Goal: Navigation & Orientation: Find specific page/section

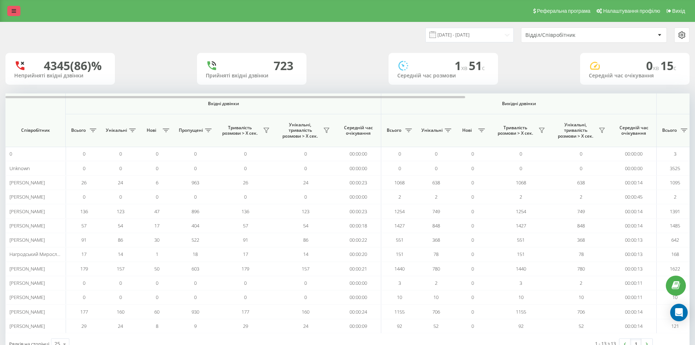
click at [11, 9] on link at bounding box center [13, 11] width 13 height 10
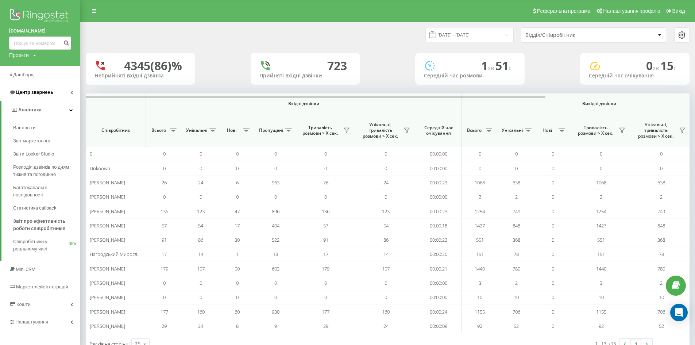
click at [69, 93] on link "Центр звернень" at bounding box center [40, 93] width 80 height 18
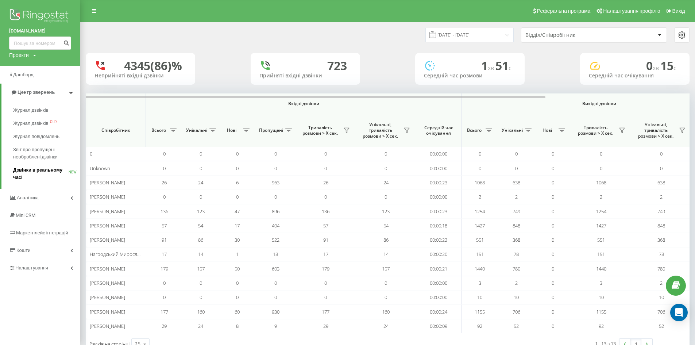
click at [61, 171] on span "Дзвінки в реальному часі" at bounding box center [40, 173] width 55 height 15
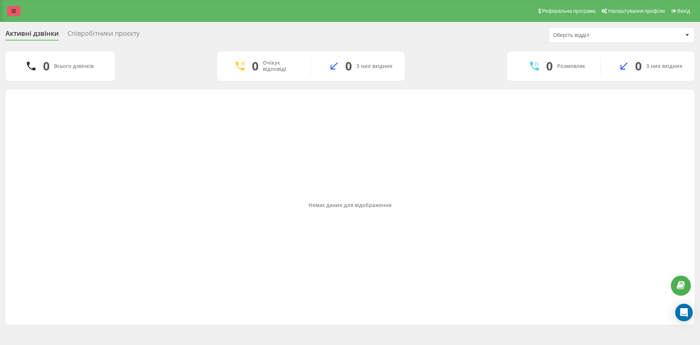
click at [16, 9] on icon at bounding box center [14, 10] width 4 height 5
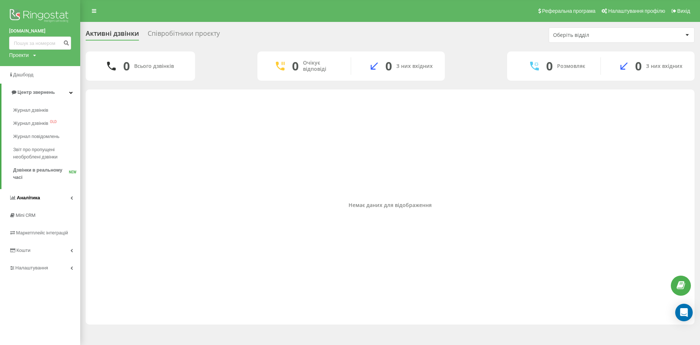
click at [66, 197] on link "Аналiтика" at bounding box center [40, 198] width 80 height 18
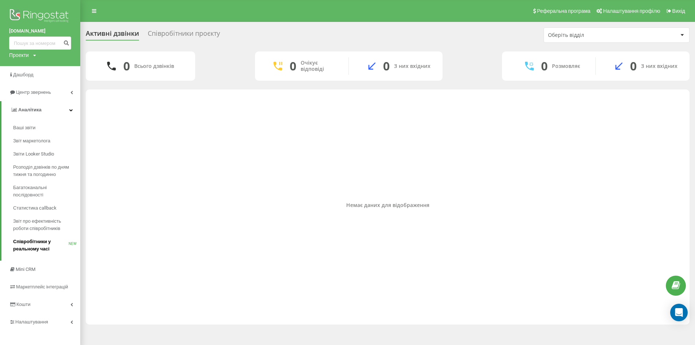
click at [54, 242] on span "Співробітники у реальному часі" at bounding box center [40, 245] width 55 height 15
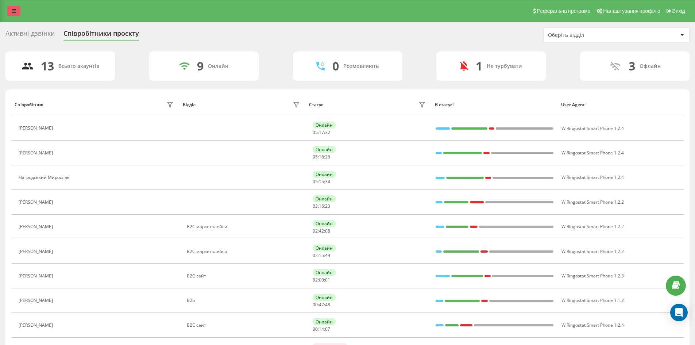
click at [13, 15] on link at bounding box center [13, 11] width 13 height 10
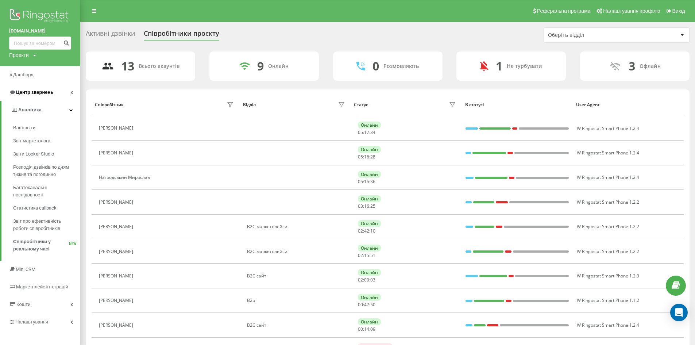
click at [70, 92] on link "Центр звернень" at bounding box center [40, 93] width 80 height 18
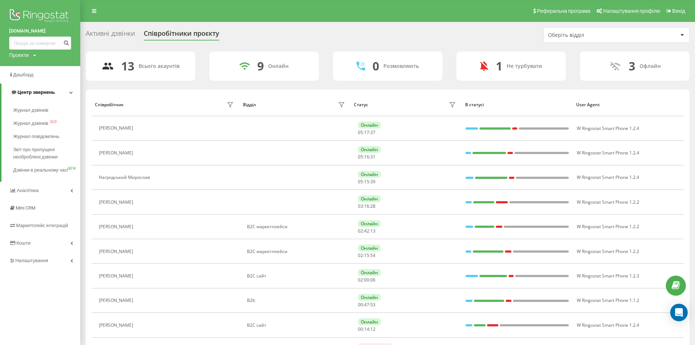
click at [71, 92] on icon at bounding box center [71, 92] width 4 height 4
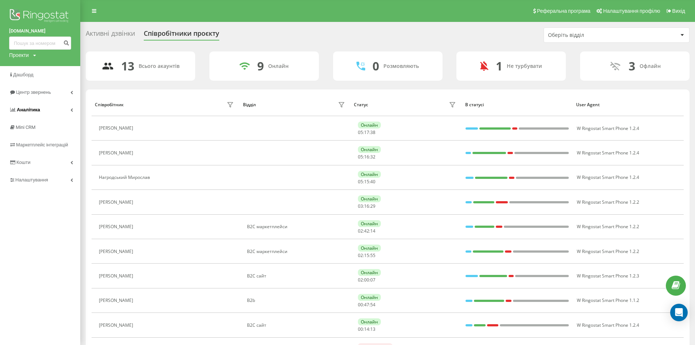
click at [64, 108] on link "Аналiтика" at bounding box center [40, 110] width 80 height 18
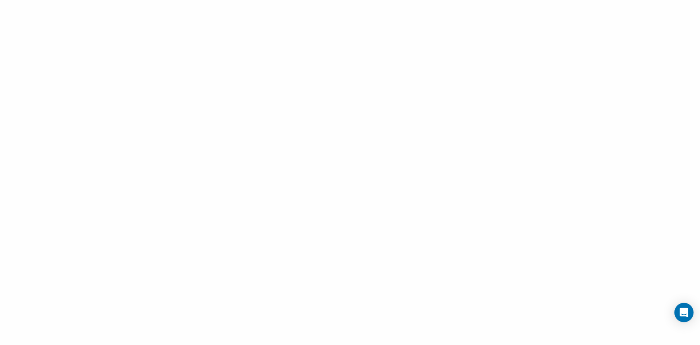
click at [690, 311] on div "Open Intercom Messenger" at bounding box center [684, 312] width 19 height 19
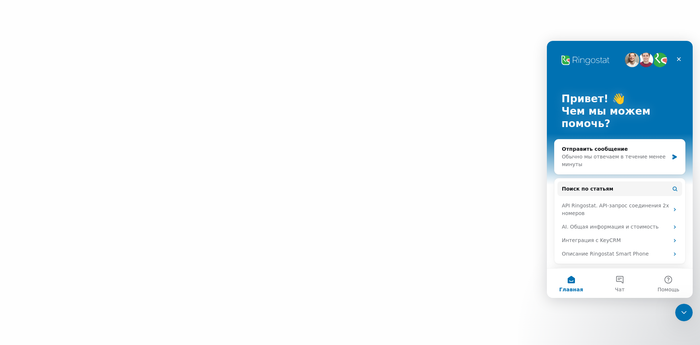
click at [401, 235] on div at bounding box center [350, 172] width 700 height 345
click at [677, 56] on div "Закрыть" at bounding box center [679, 59] width 13 height 13
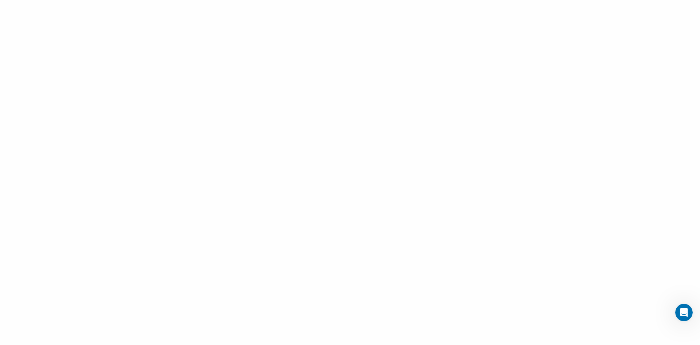
click at [99, 27] on div at bounding box center [350, 172] width 700 height 345
click at [94, 4] on div at bounding box center [350, 172] width 700 height 345
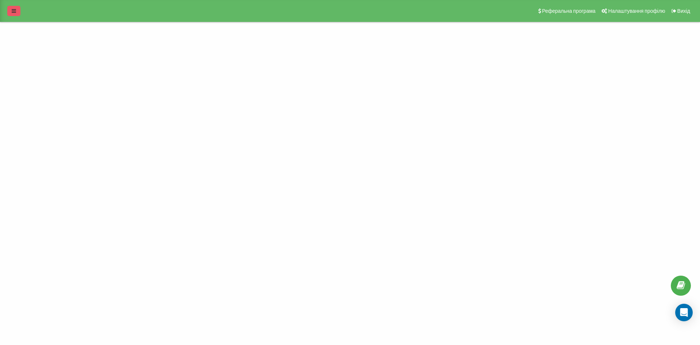
click at [18, 9] on link at bounding box center [13, 11] width 13 height 10
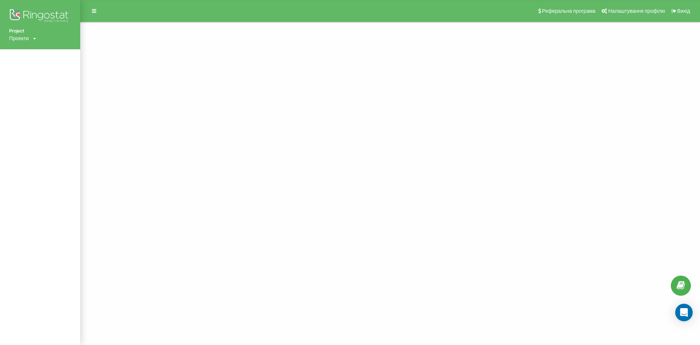
click at [31, 35] on div "Проекти ddaudio.com.ua" at bounding box center [22, 38] width 27 height 7
click at [43, 51] on link "ddaudio.com.ua" at bounding box center [32, 49] width 35 height 6
click at [13, 45] on div "Project Проекти ddaudio.com.ua" at bounding box center [40, 24] width 80 height 49
click at [18, 41] on div "Проекти" at bounding box center [19, 38] width 20 height 7
click at [35, 47] on link "ddaudio.com.ua" at bounding box center [32, 49] width 35 height 6
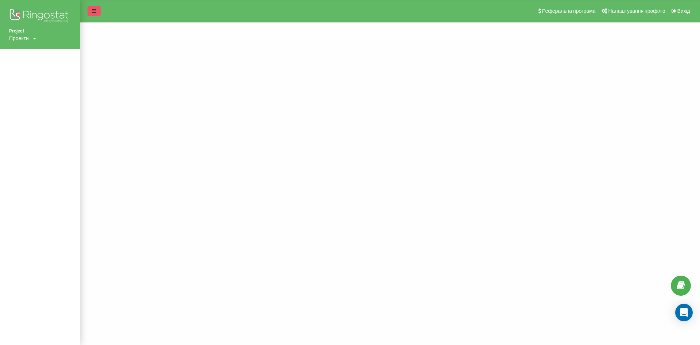
click at [94, 11] on icon at bounding box center [94, 10] width 4 height 5
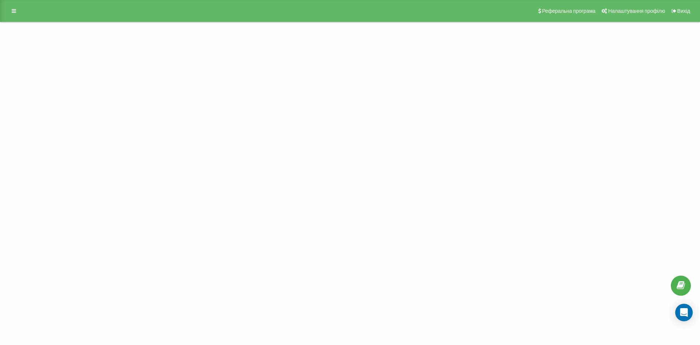
click at [7, 6] on div "Реферальна програма Налаштування профілю Вихід" at bounding box center [350, 11] width 700 height 22
click at [14, 8] on link at bounding box center [13, 11] width 13 height 10
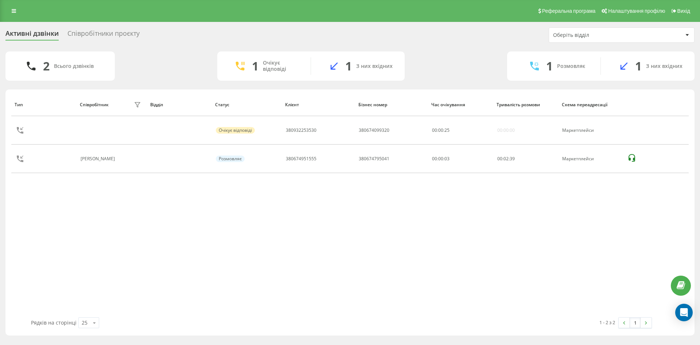
click at [22, 8] on div "Реферальна програма Налаштування профілю Вихід" at bounding box center [350, 11] width 700 height 22
click at [10, 16] on link at bounding box center [13, 11] width 13 height 10
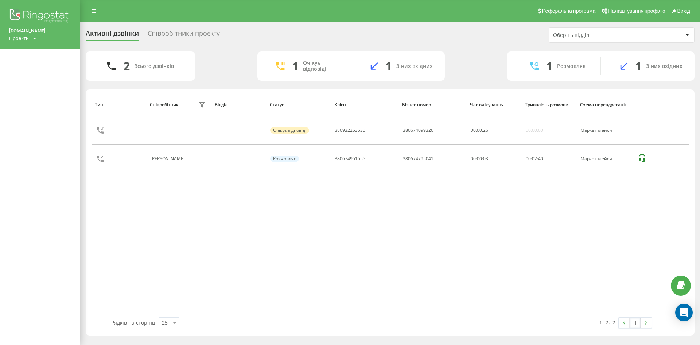
click at [32, 43] on div "ddaudio.com.ua Проекти ddaudio.com.ua" at bounding box center [40, 24] width 80 height 49
click at [31, 40] on div "Проекти ddaudio.com.ua" at bounding box center [22, 38] width 27 height 7
click at [97, 14] on link at bounding box center [94, 11] width 13 height 10
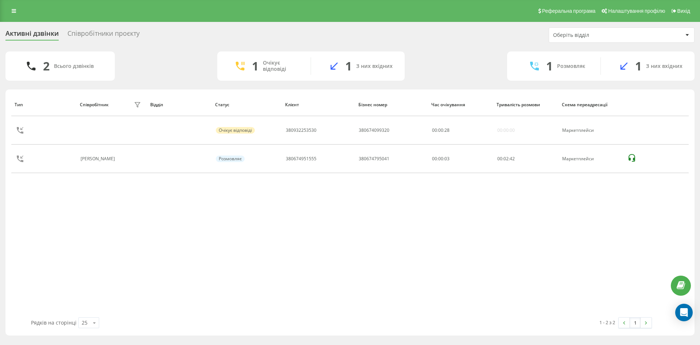
click at [24, 9] on div "Реферальна програма Налаштування профілю Вихід" at bounding box center [350, 11] width 700 height 22
click at [16, 11] on link at bounding box center [13, 11] width 13 height 10
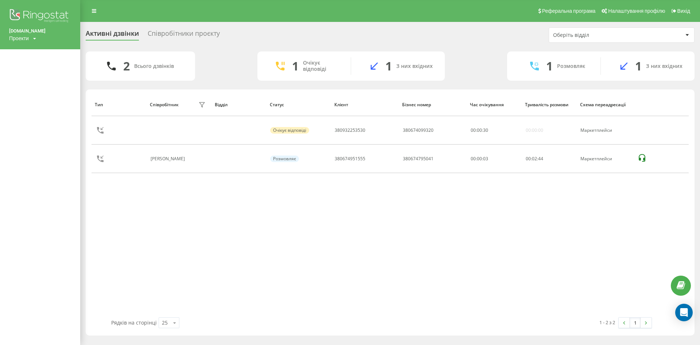
click at [29, 30] on link "ddaudio.com.ua" at bounding box center [40, 30] width 62 height 7
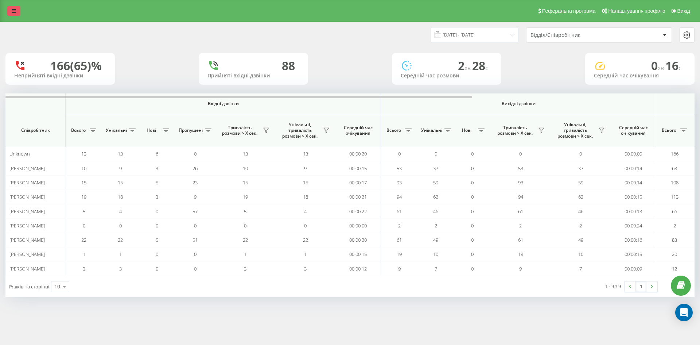
click at [14, 9] on icon at bounding box center [14, 10] width 4 height 5
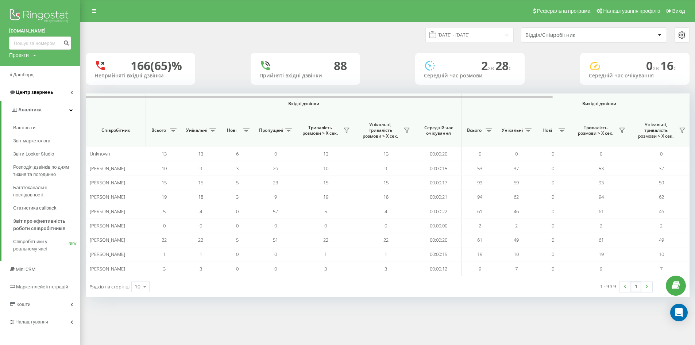
click at [73, 89] on link "Центр звернень" at bounding box center [40, 93] width 80 height 18
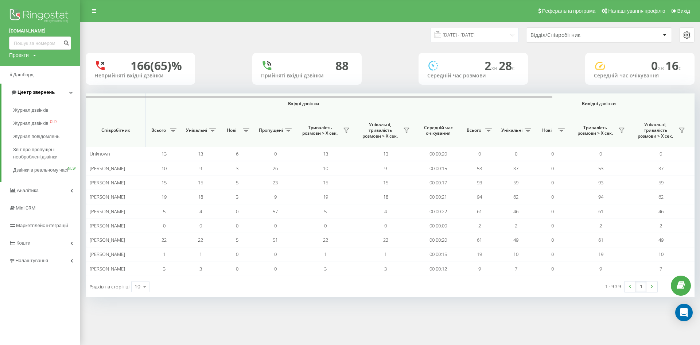
click at [73, 89] on link "Центр звернень" at bounding box center [40, 93] width 79 height 18
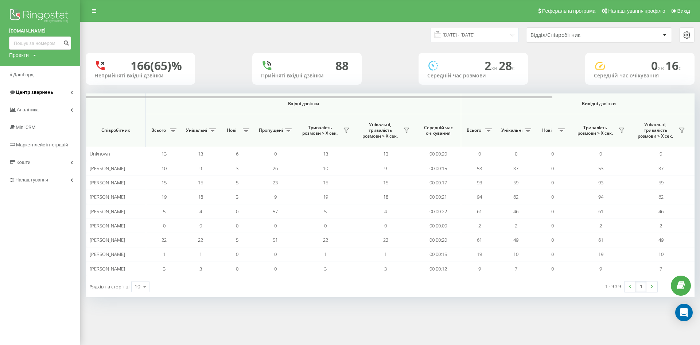
click at [73, 89] on link "Центр звернень" at bounding box center [40, 93] width 80 height 18
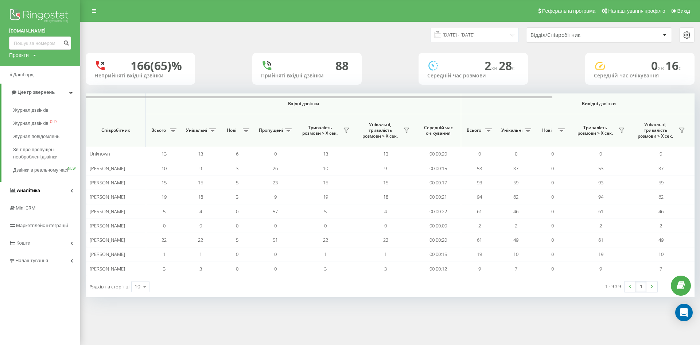
click at [69, 196] on link "Аналiтика" at bounding box center [40, 191] width 80 height 18
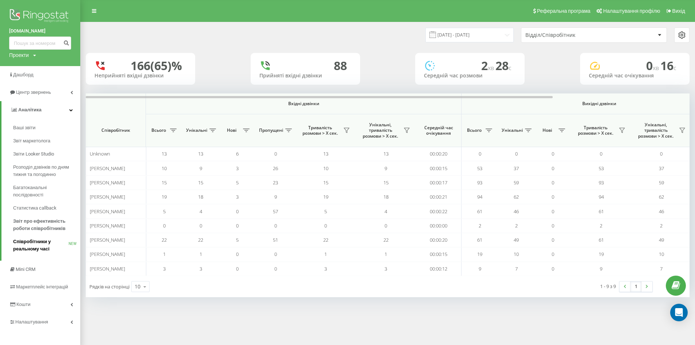
click at [58, 247] on span "Співробітники у реальному часі" at bounding box center [40, 245] width 55 height 15
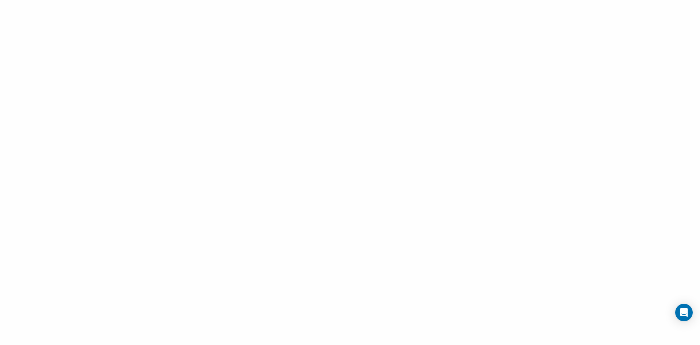
click at [329, 113] on div at bounding box center [350, 172] width 700 height 345
